Goal: Transaction & Acquisition: Purchase product/service

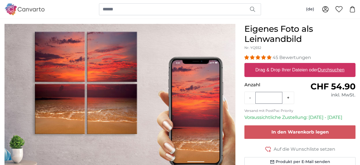
scroll to position [58, 0]
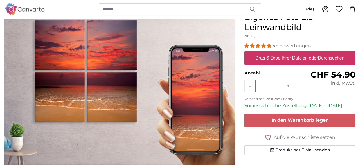
click at [335, 56] on u "Durchsuchen" at bounding box center [331, 58] width 26 height 5
click at [335, 53] on input "Drag & Drop Ihrer Dateien oder Durchsuchen" at bounding box center [299, 52] width 111 height 2
type input "**********"
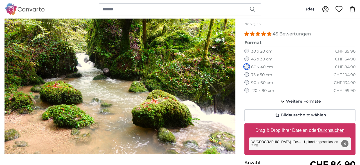
scroll to position [88, 0]
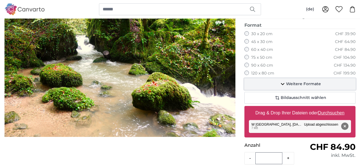
click at [308, 84] on span "Weitere Formate" at bounding box center [303, 84] width 35 height 6
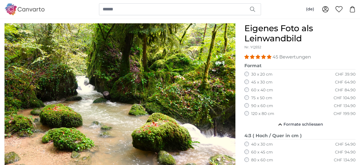
scroll to position [58, 0]
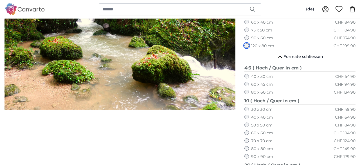
scroll to position [58, 0]
